Goal: Task Accomplishment & Management: Use online tool/utility

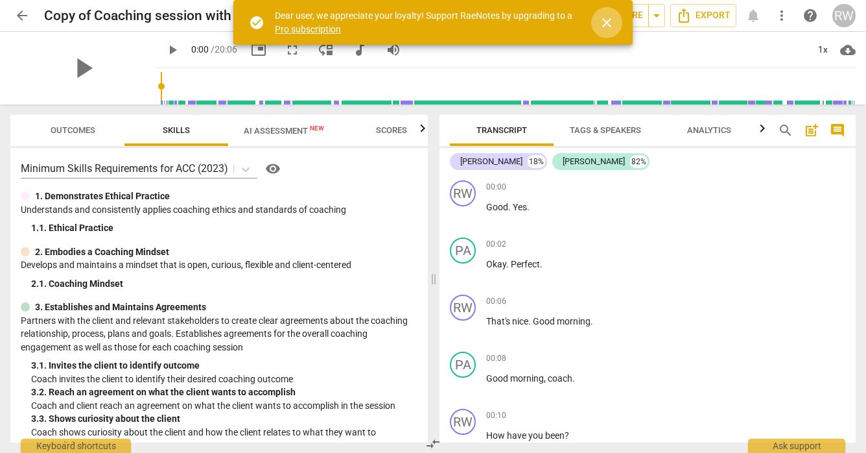
click at [600, 20] on span "close" at bounding box center [607, 23] width 16 height 16
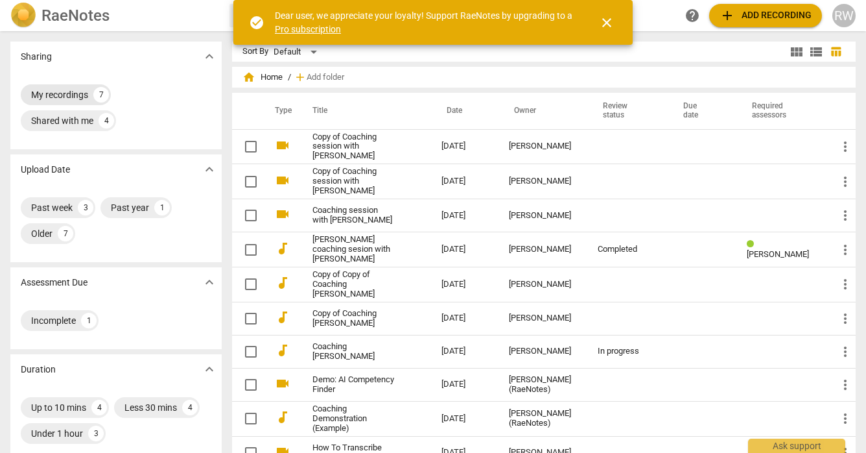
click at [87, 97] on div "My recordings" at bounding box center [59, 94] width 57 height 13
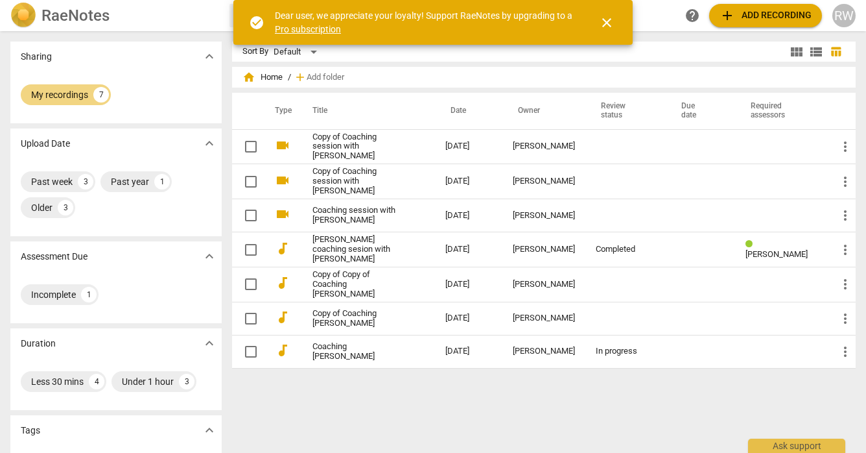
click at [596, 112] on th "Review status" at bounding box center [625, 111] width 80 height 36
click at [614, 16] on span "close" at bounding box center [607, 23] width 16 height 16
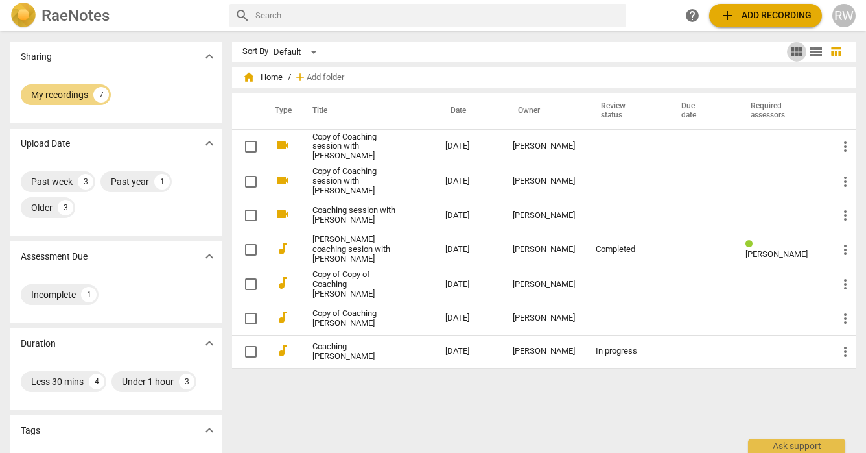
click at [799, 50] on span "view_module" at bounding box center [797, 52] width 16 height 16
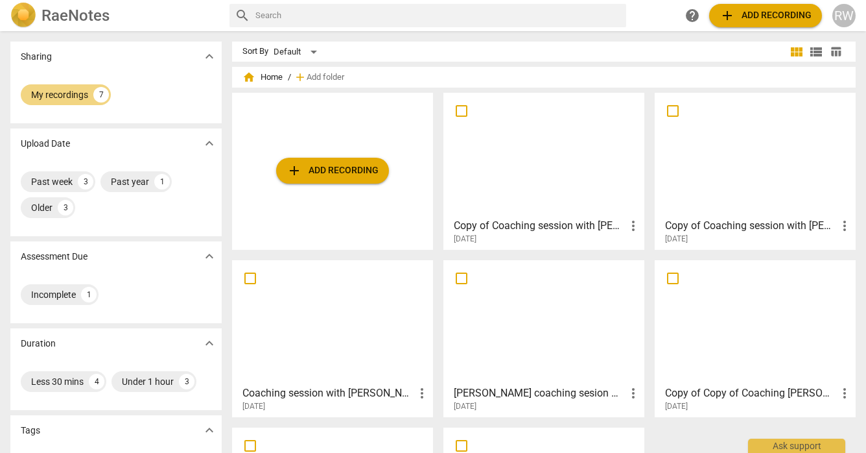
click at [421, 393] on span "more_vert" at bounding box center [422, 393] width 16 height 16
click at [431, 419] on li "Delete" at bounding box center [436, 421] width 49 height 31
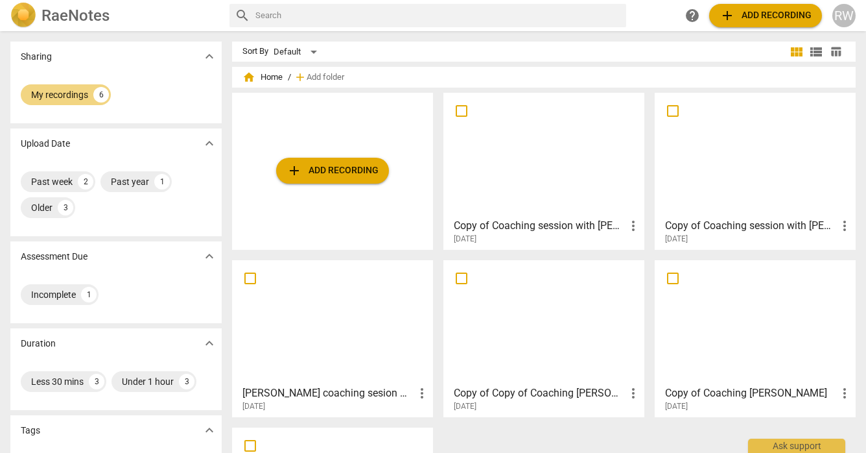
click at [629, 229] on span "more_vert" at bounding box center [634, 226] width 16 height 16
click at [641, 257] on li "Delete" at bounding box center [646, 256] width 49 height 31
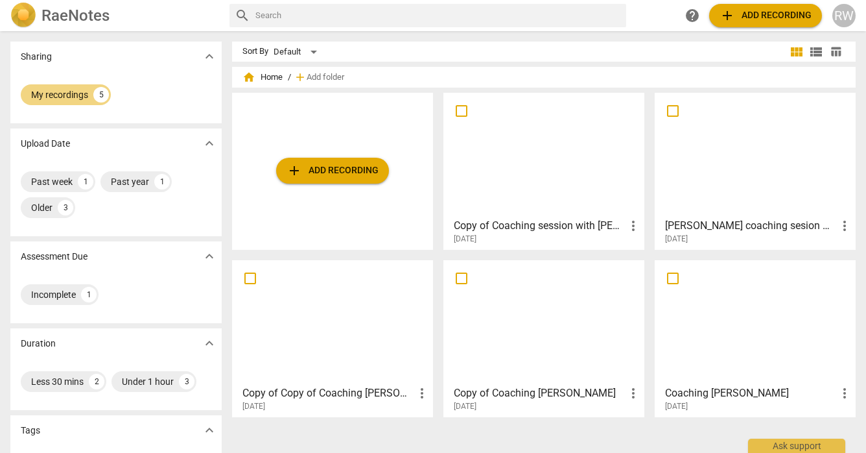
click at [694, 223] on h3 "[PERSON_NAME] coaching sesion with [PERSON_NAME]" at bounding box center [751, 226] width 172 height 16
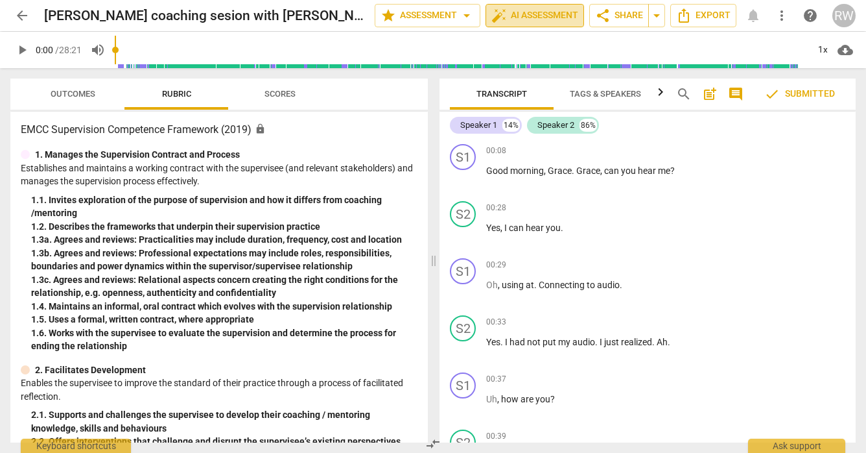
click at [520, 19] on span "auto_fix_high AI Assessment" at bounding box center [534, 16] width 87 height 16
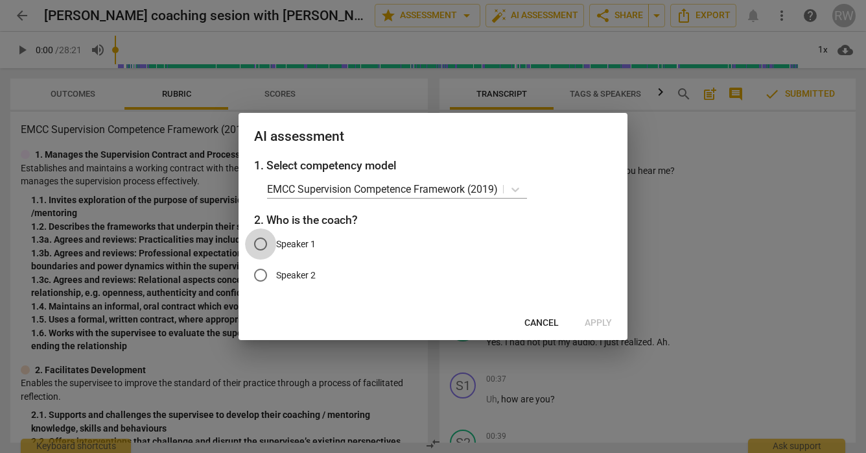
click at [263, 247] on input "Speaker 1" at bounding box center [260, 243] width 31 height 31
radio input "true"
click at [599, 320] on span "Apply" at bounding box center [598, 322] width 27 height 13
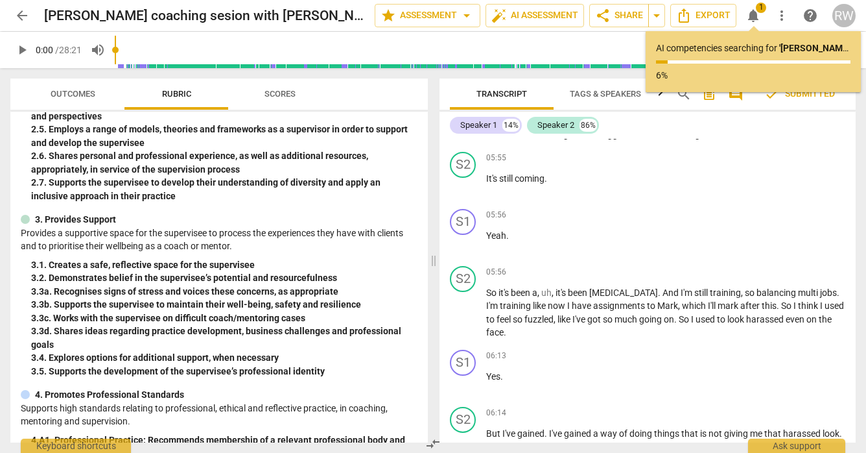
scroll to position [2353, 0]
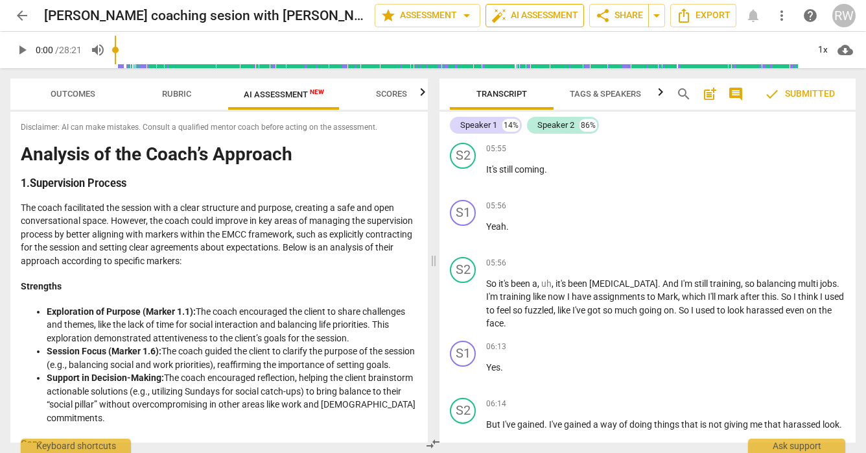
click at [537, 14] on span "auto_fix_high AI Assessment" at bounding box center [534, 16] width 87 height 16
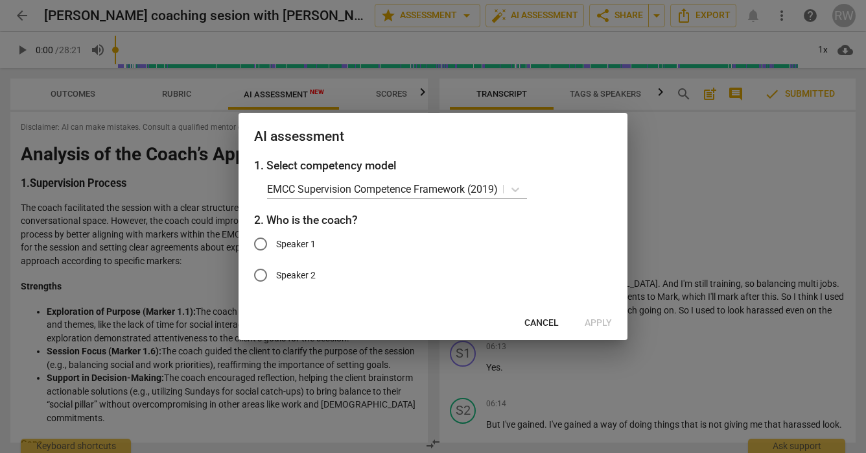
click at [543, 320] on span "Cancel" at bounding box center [541, 322] width 34 height 13
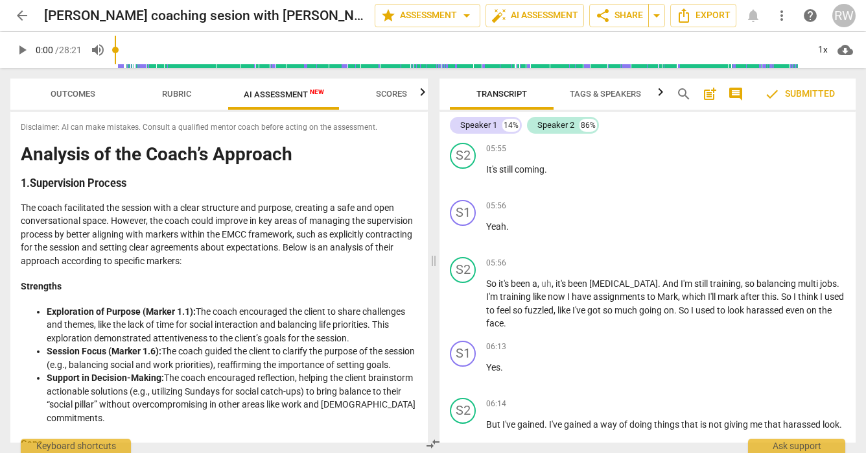
click at [798, 96] on span "check Submitted" at bounding box center [799, 94] width 71 height 16
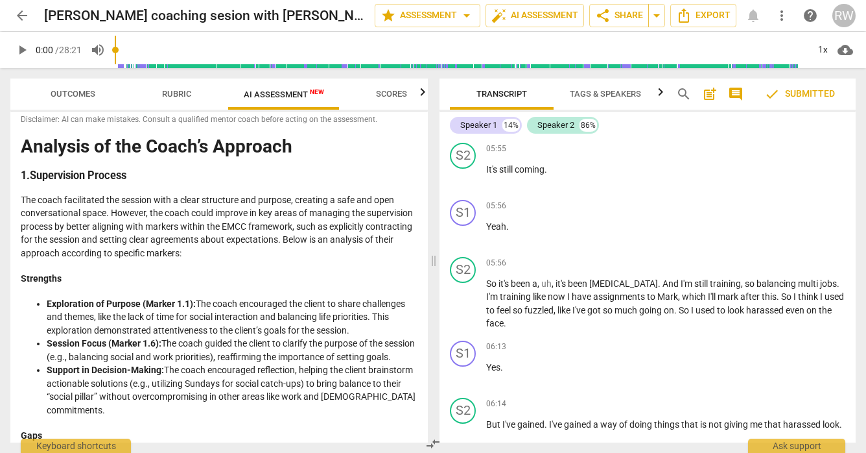
scroll to position [0, 0]
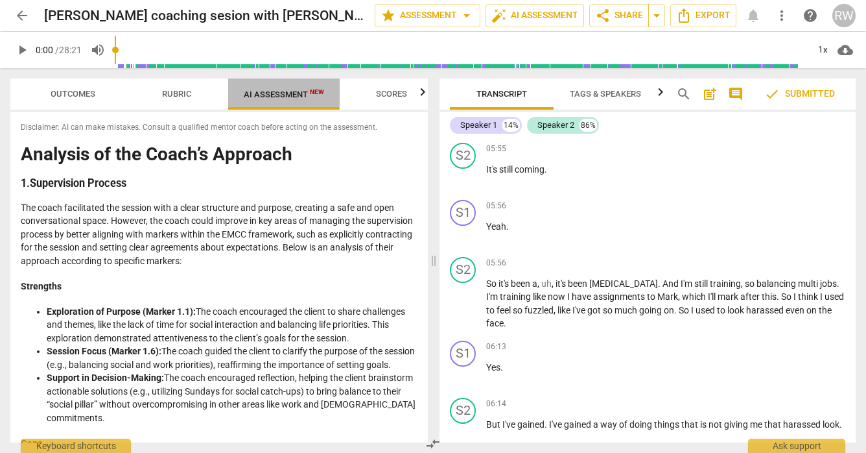
click at [283, 96] on span "AI Assessment New" at bounding box center [284, 94] width 80 height 10
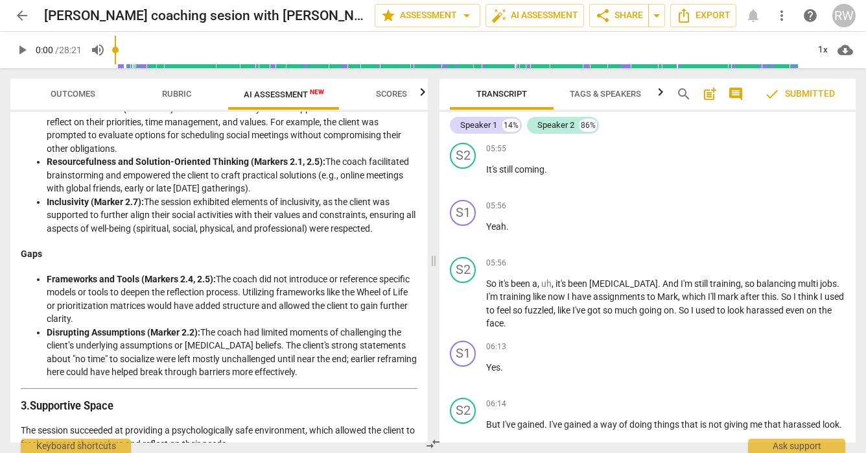
scroll to position [269, 0]
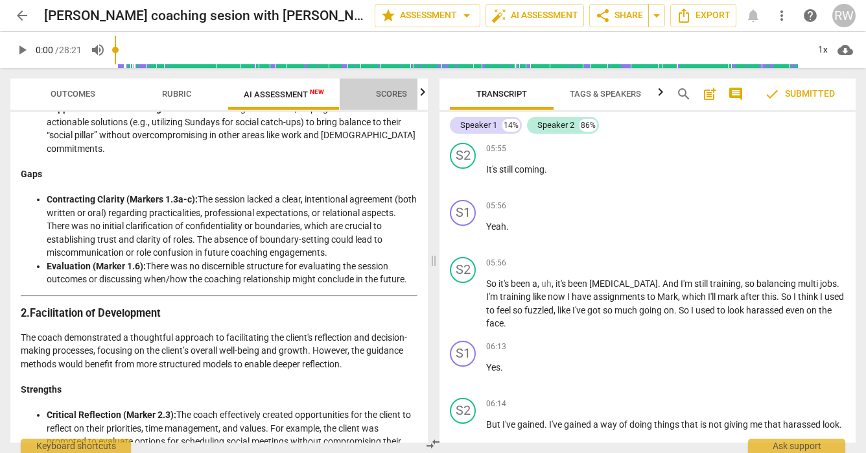
click at [403, 95] on span "Scores" at bounding box center [391, 94] width 31 height 10
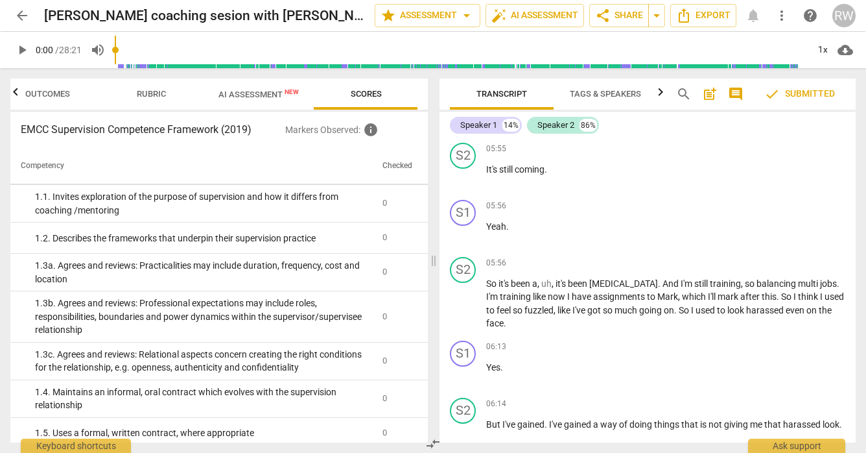
scroll to position [38, 0]
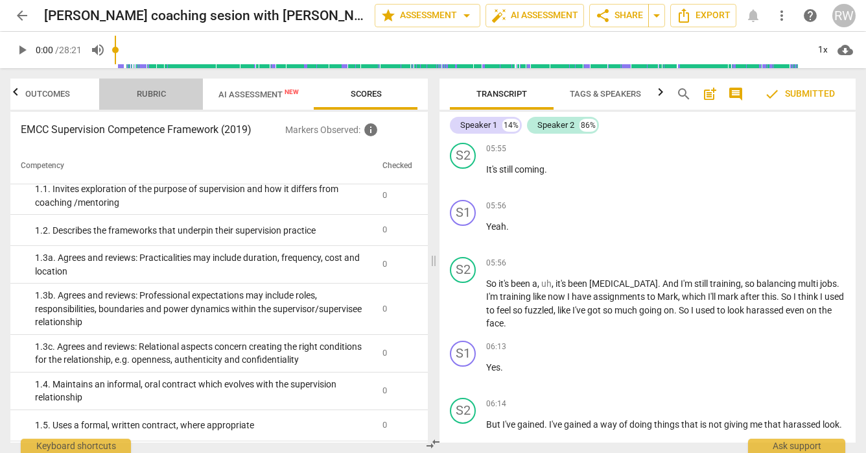
click at [145, 97] on span "Rubric" at bounding box center [151, 94] width 29 height 10
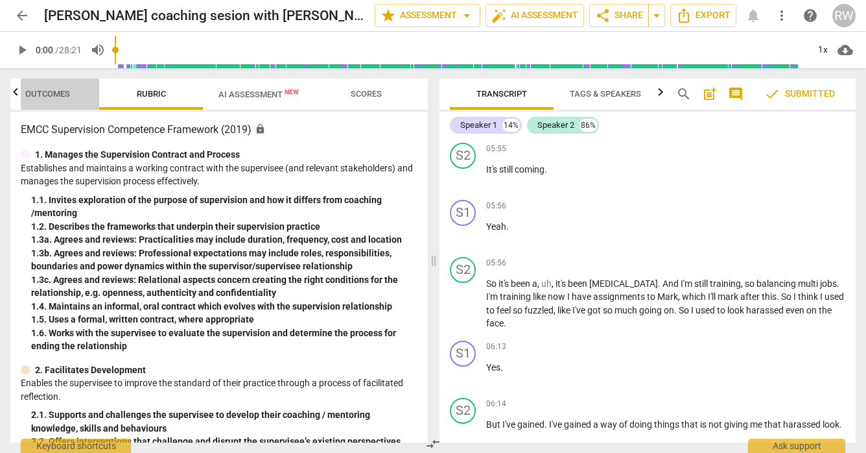
click at [53, 97] on span "Outcomes" at bounding box center [47, 94] width 45 height 10
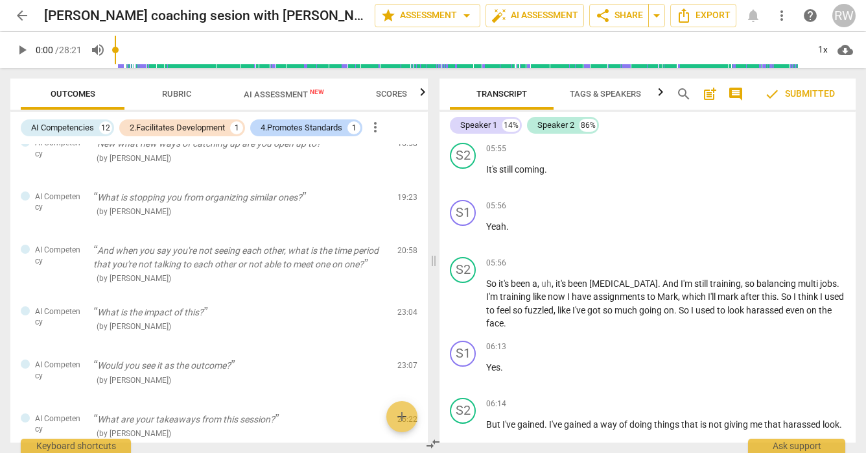
scroll to position [545, 0]
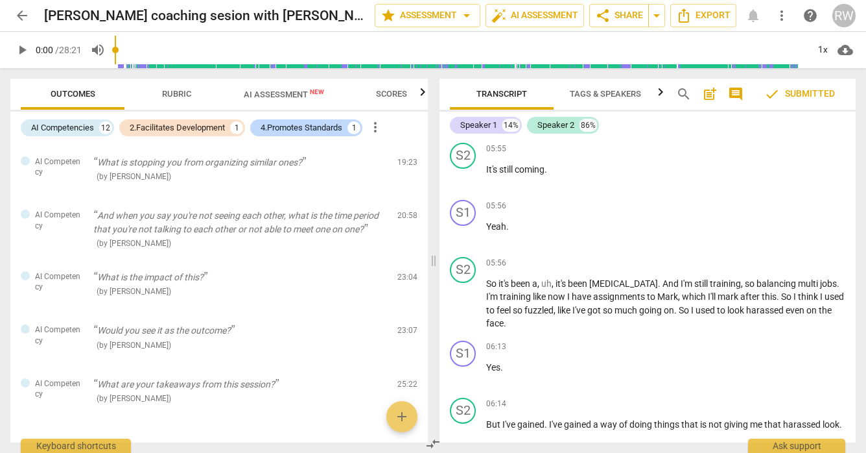
click at [187, 95] on span "Rubric" at bounding box center [176, 94] width 29 height 10
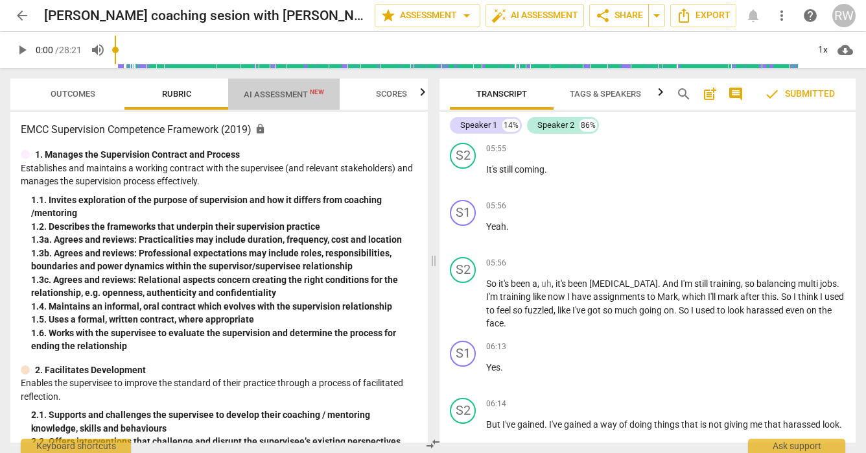
click at [274, 93] on span "AI Assessment New" at bounding box center [284, 94] width 80 height 10
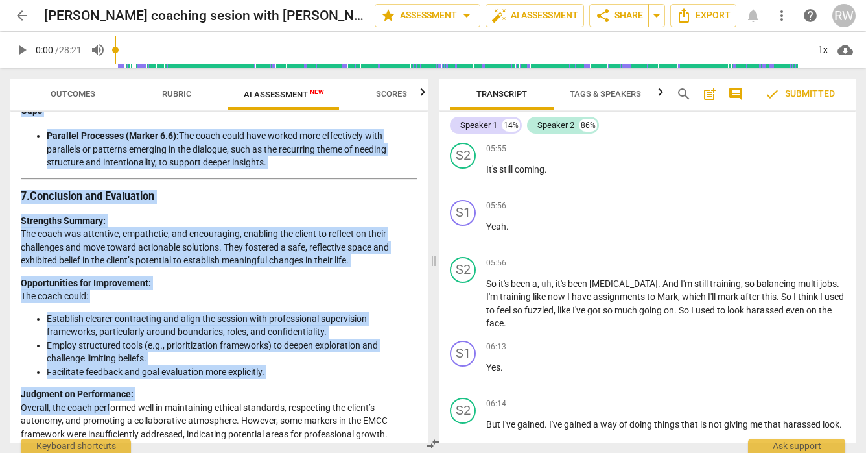
scroll to position [2028, 0]
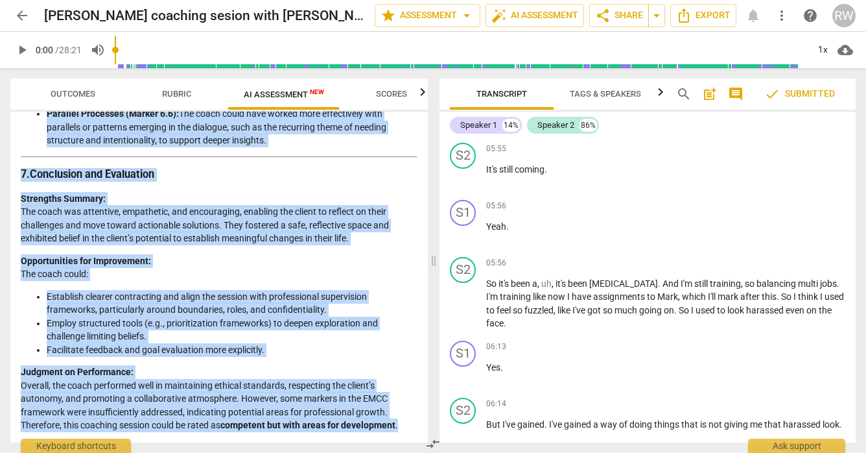
drag, startPoint x: 23, startPoint y: 154, endPoint x: 229, endPoint y: 451, distance: 360.9
click at [229, 451] on div "Outcomes Rubric AI Assessment New Scores Disclaimer: AI can make mistakes. Cons…" at bounding box center [216, 260] width 433 height 384
copy div "Loremips do sit Ametc’a Elitsedd 4. Eiusmodtemp Incidid Utl etdol magnaaliqua e…"
